Goal: Book appointment/travel/reservation

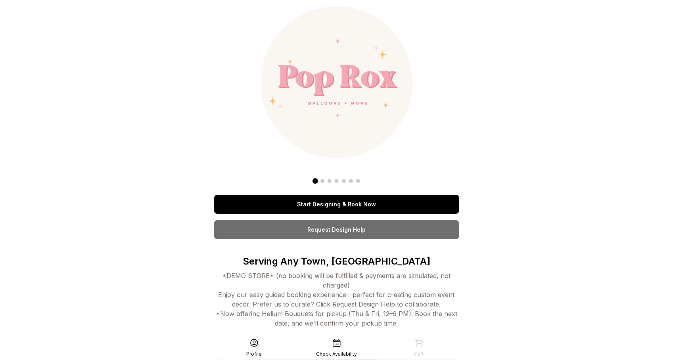
click at [343, 206] on link "Start Designing & Book Now" at bounding box center [336, 204] width 245 height 19
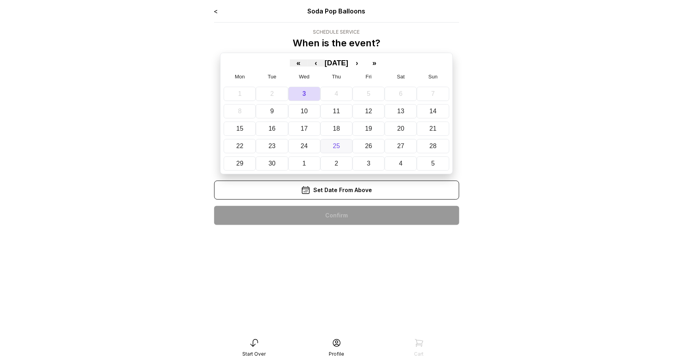
click at [340, 149] on button "25" at bounding box center [336, 146] width 32 height 14
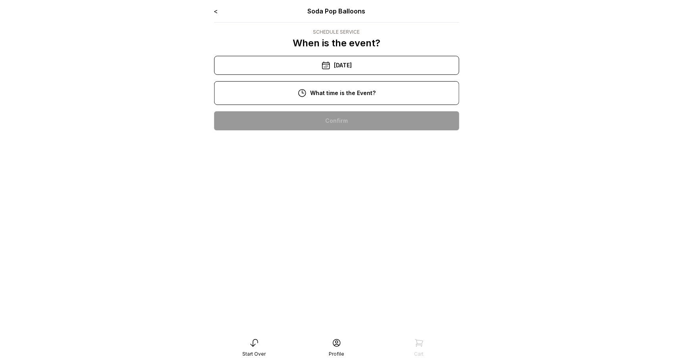
click at [335, 172] on div "2:00 pm" at bounding box center [336, 171] width 232 height 19
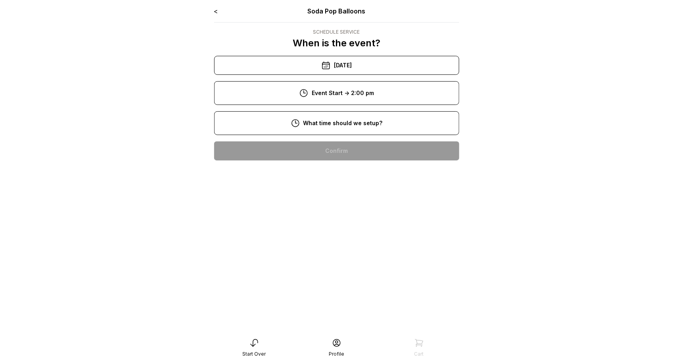
click at [330, 158] on div "8:00 am" at bounding box center [336, 150] width 232 height 19
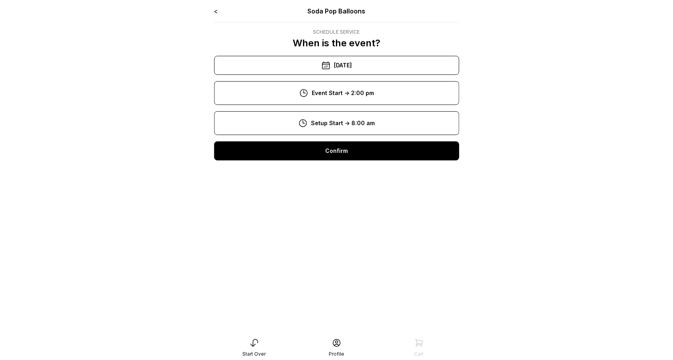
click at [329, 154] on div "Confirm" at bounding box center [336, 150] width 245 height 19
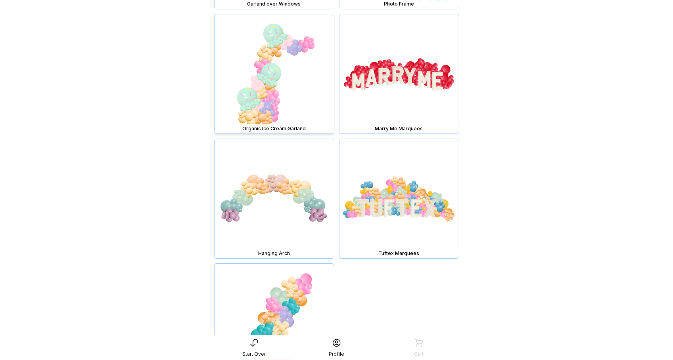
click at [285, 50] on img at bounding box center [273, 73] width 119 height 119
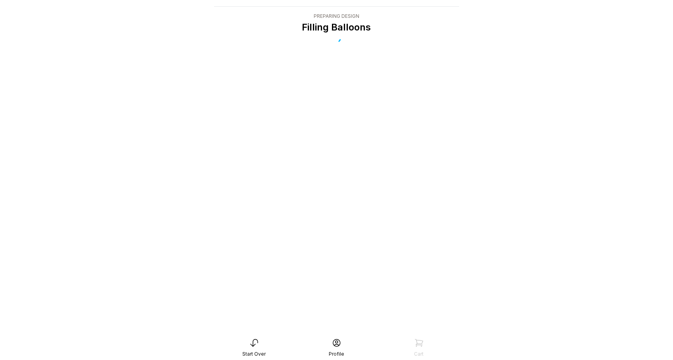
scroll to position [16, 0]
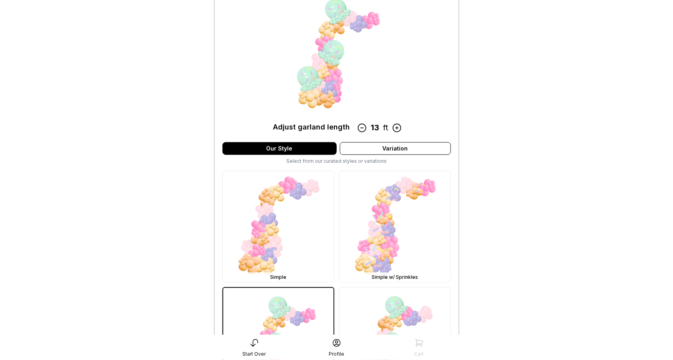
scroll to position [92, 0]
click at [377, 219] on img at bounding box center [394, 226] width 111 height 111
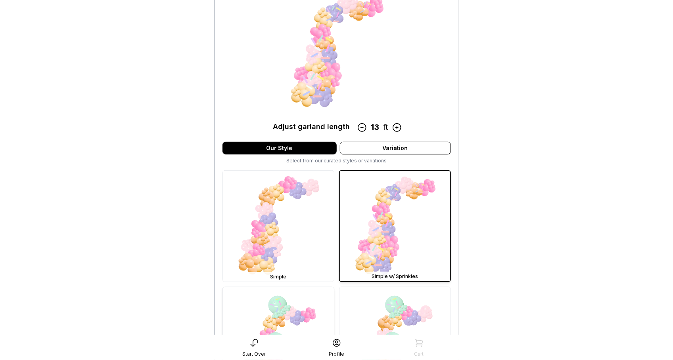
click at [295, 308] on img at bounding box center [278, 342] width 111 height 111
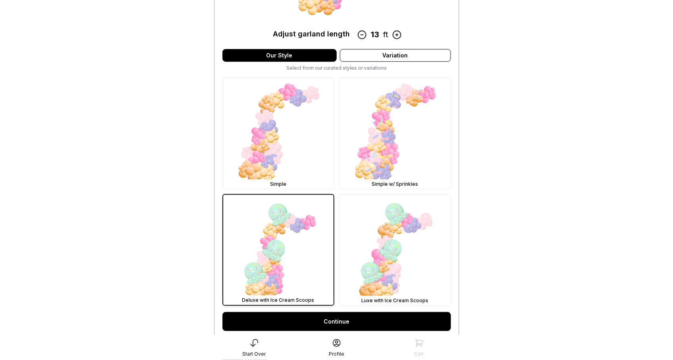
scroll to position [187, 0]
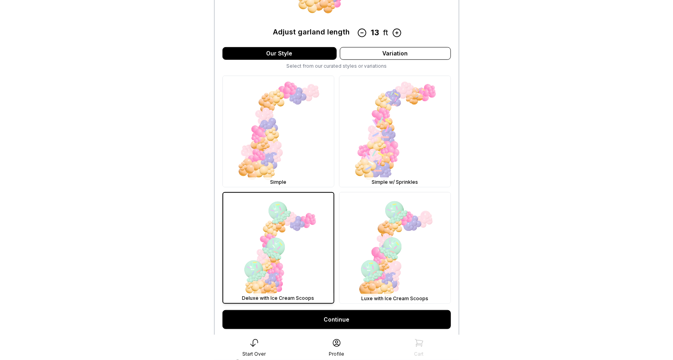
click at [317, 319] on link "Continue" at bounding box center [336, 319] width 228 height 19
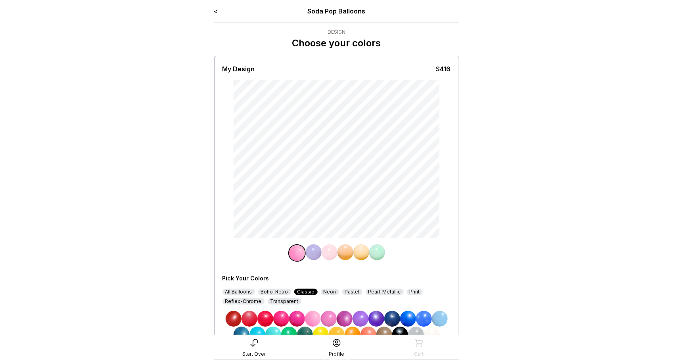
click at [324, 292] on div "Neon" at bounding box center [330, 292] width 18 height 6
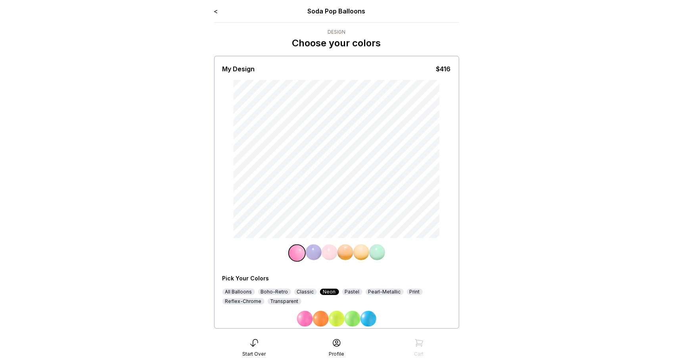
click at [308, 321] on img at bounding box center [305, 319] width 16 height 16
click at [310, 251] on img at bounding box center [314, 253] width 16 height 16
click at [321, 318] on img at bounding box center [321, 319] width 16 height 16
click at [325, 252] on img at bounding box center [329, 253] width 16 height 16
click at [365, 318] on img at bounding box center [368, 319] width 16 height 16
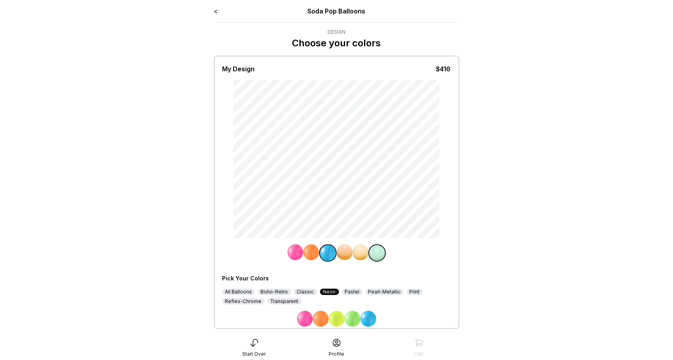
click at [378, 254] on img at bounding box center [377, 253] width 16 height 16
click at [347, 255] on img at bounding box center [344, 253] width 16 height 16
click at [355, 315] on img at bounding box center [352, 319] width 16 height 16
click at [363, 253] on img at bounding box center [361, 253] width 16 height 16
click at [369, 319] on img at bounding box center [368, 319] width 16 height 16
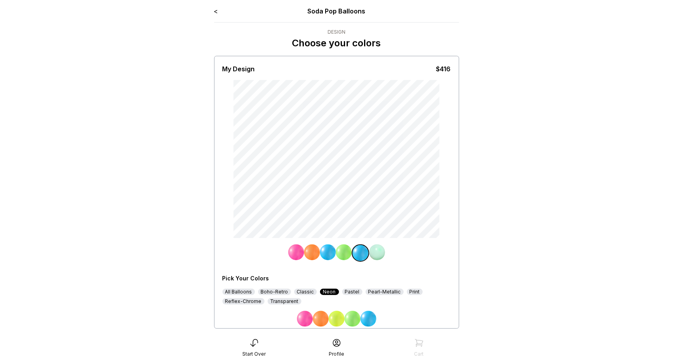
click at [377, 253] on img at bounding box center [377, 253] width 16 height 16
click at [216, 11] on link "<" at bounding box center [216, 11] width 4 height 8
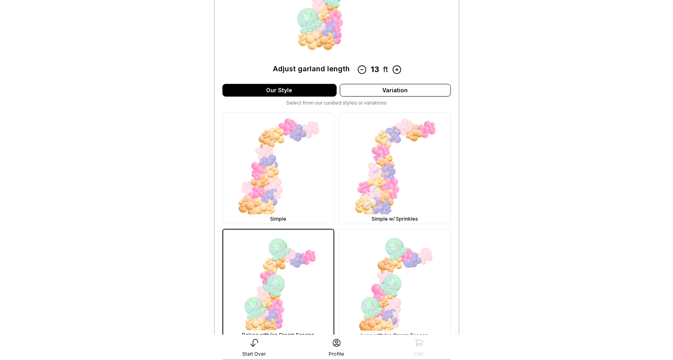
scroll to position [151, 0]
click at [393, 263] on img at bounding box center [394, 284] width 111 height 111
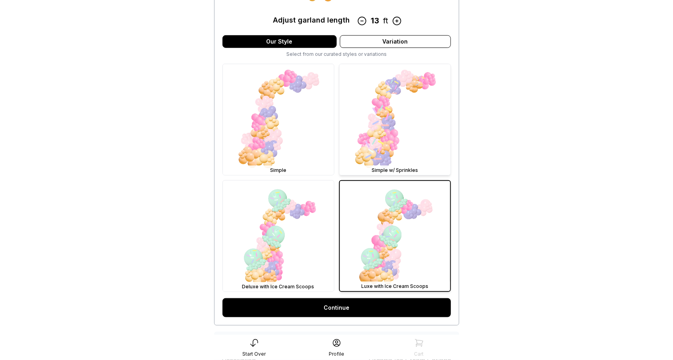
scroll to position [258, 0]
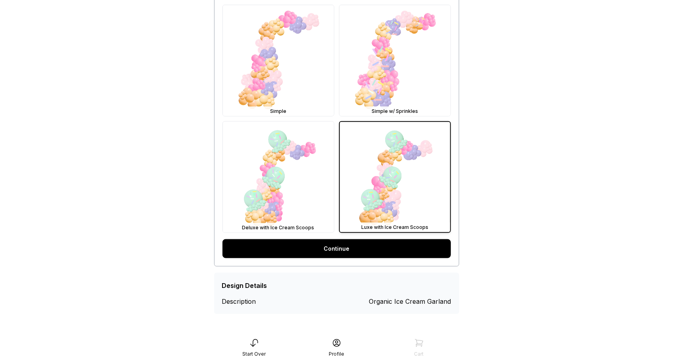
click at [356, 248] on link "Continue" at bounding box center [336, 248] width 228 height 19
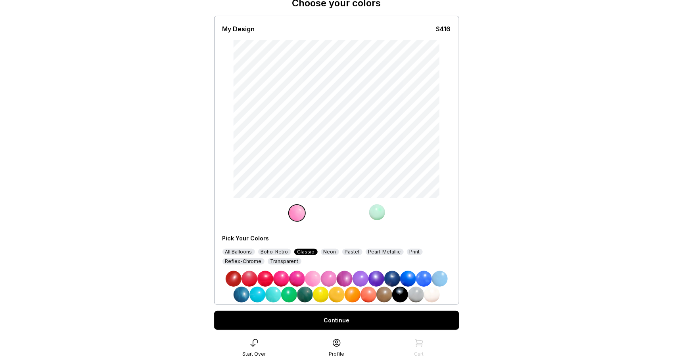
scroll to position [53, 0]
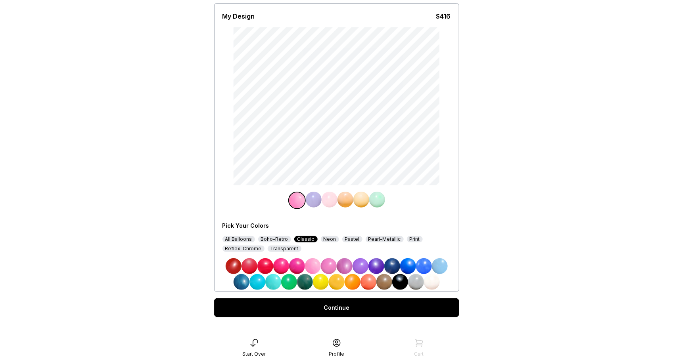
click at [344, 266] on img at bounding box center [344, 266] width 16 height 16
click at [375, 199] on img at bounding box center [377, 200] width 16 height 16
